Goal: Task Accomplishment & Management: Use online tool/utility

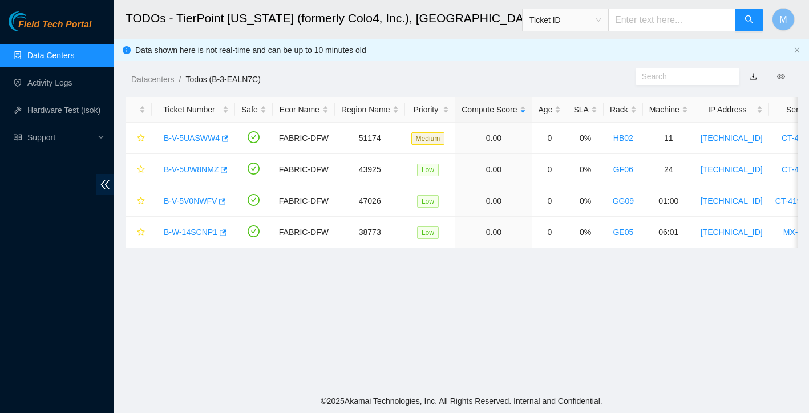
scroll to position [224, 0]
click at [35, 59] on link "Data Centers" at bounding box center [50, 55] width 47 height 9
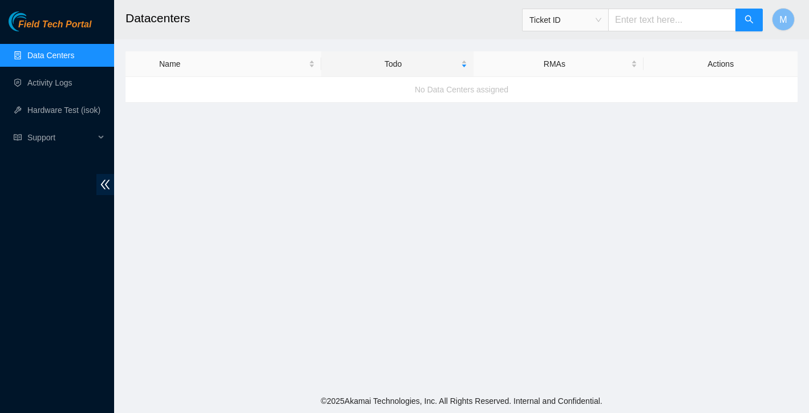
click at [35, 59] on link "Data Centers" at bounding box center [50, 55] width 47 height 9
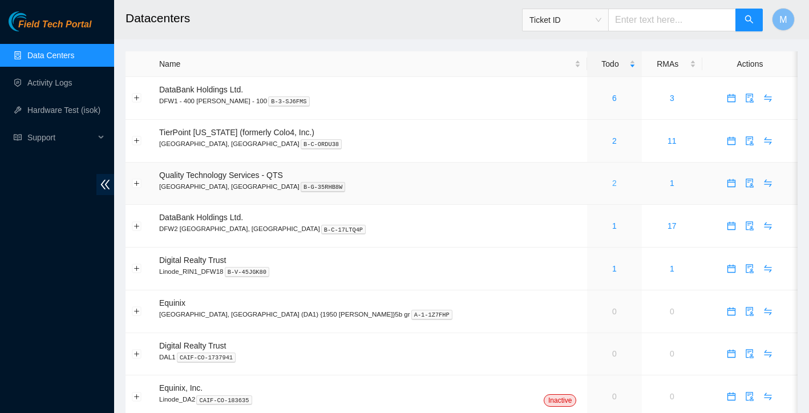
click at [612, 183] on link "2" at bounding box center [614, 183] width 5 height 9
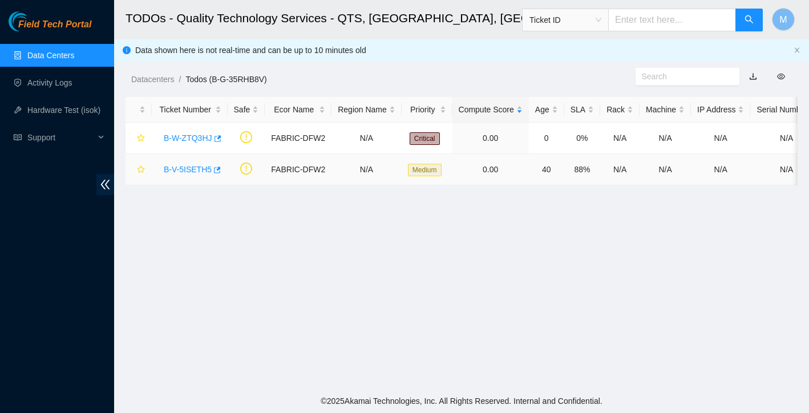
click at [192, 168] on link "B-V-5ISETH5" at bounding box center [188, 169] width 48 height 9
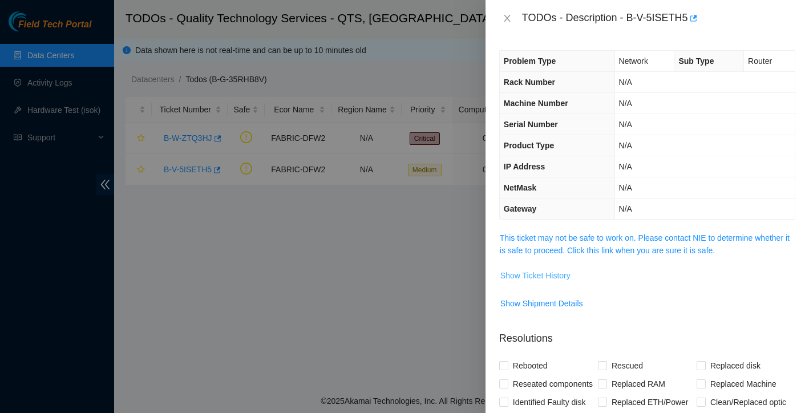
click at [557, 272] on span "Show Ticket History" at bounding box center [535, 275] width 70 height 13
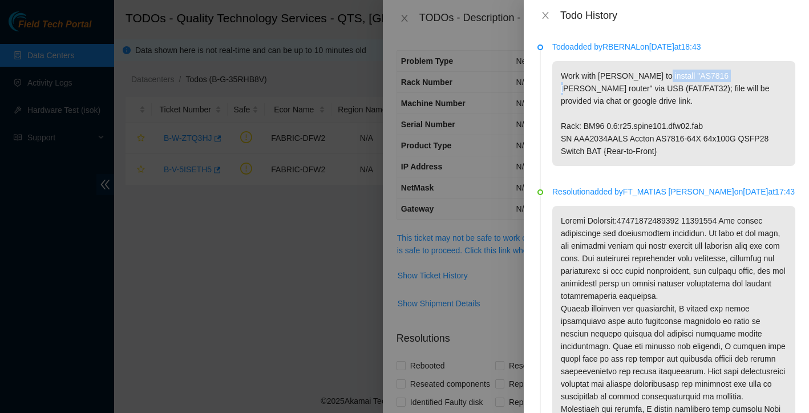
drag, startPoint x: 652, startPoint y: 78, endPoint x: 727, endPoint y: 75, distance: 74.8
click at [727, 75] on p "Work with [PERSON_NAME] to install "AS7816 [PERSON_NAME] router" via USB (FAT/F…" at bounding box center [673, 113] width 243 height 105
copy p "AS7816 [PERSON_NAME] router"
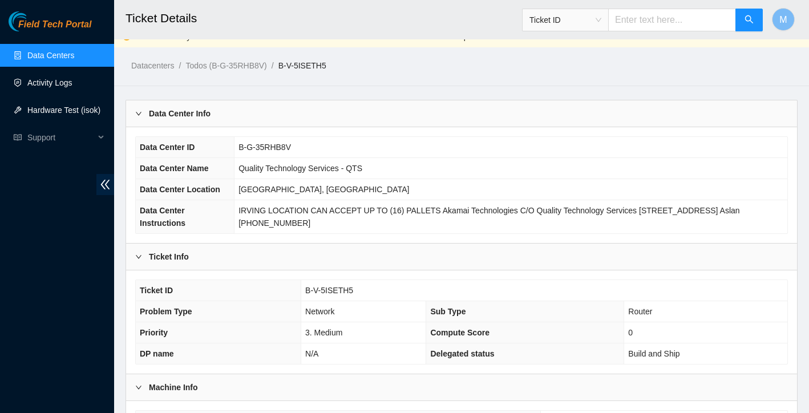
scroll to position [14, 0]
click at [86, 137] on span "Support" at bounding box center [60, 137] width 67 height 23
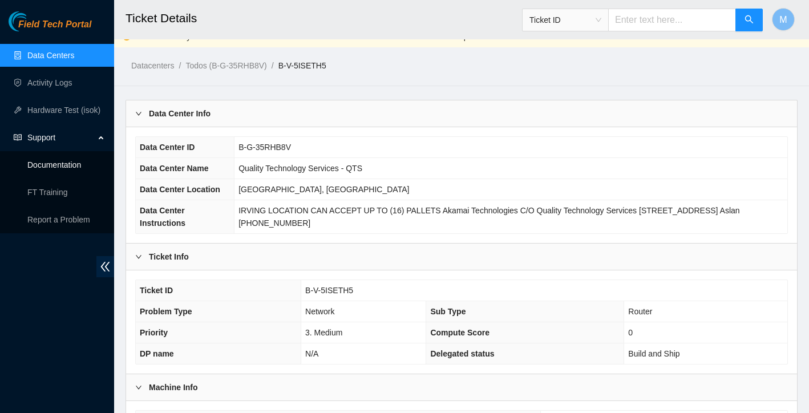
click at [71, 164] on link "Documentation" at bounding box center [54, 164] width 54 height 9
